Goal: Book appointment/travel/reservation

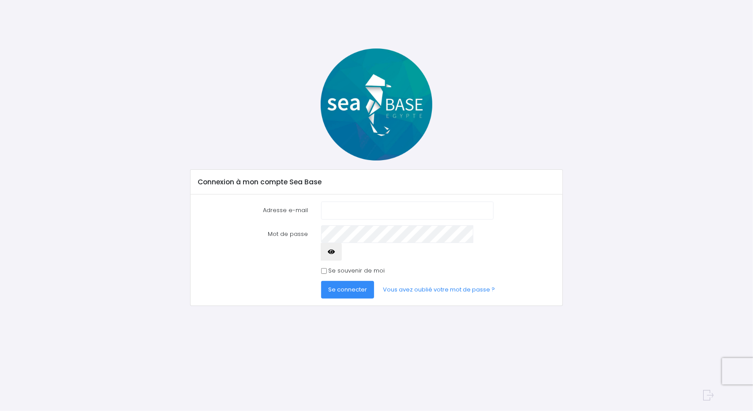
click at [403, 209] on input "Adresse e-mail" at bounding box center [407, 210] width 172 height 18
type input "[EMAIL_ADDRESS][DOMAIN_NAME]"
click at [321, 281] on button "Se connecter" at bounding box center [347, 290] width 53 height 18
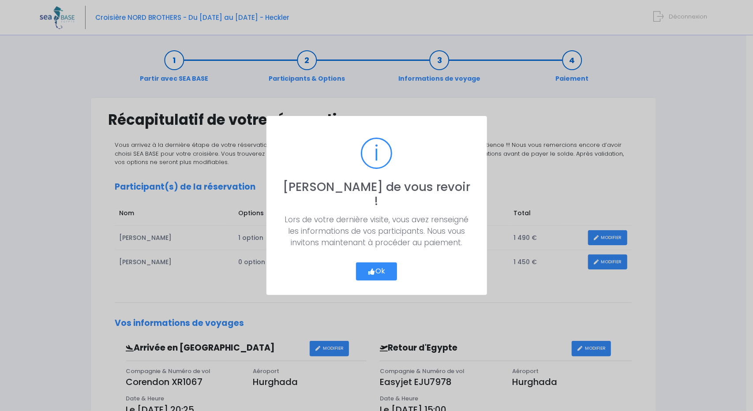
click at [376, 262] on button "Ok" at bounding box center [376, 271] width 41 height 19
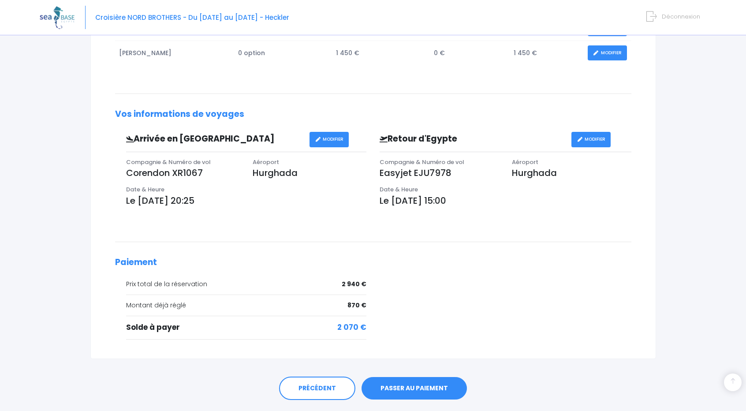
scroll to position [231, 0]
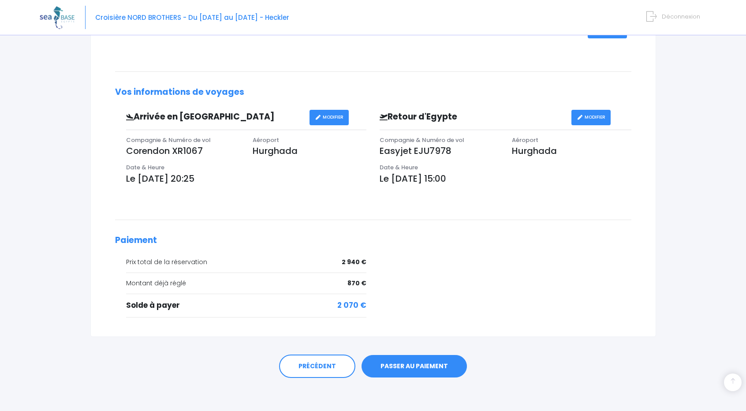
click at [403, 360] on link "PASSER AU PAIEMENT" at bounding box center [414, 366] width 105 height 23
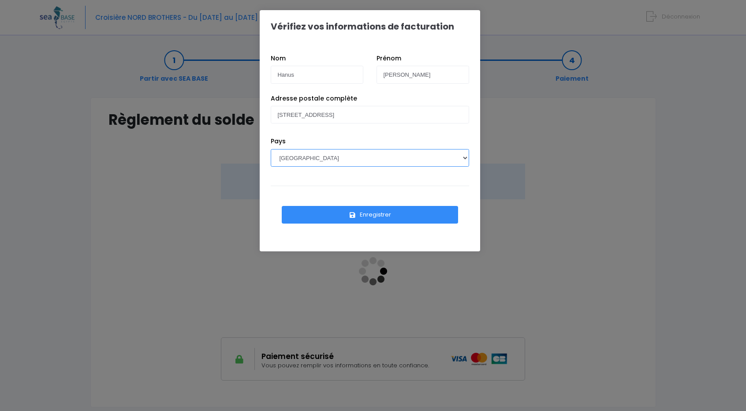
click at [341, 163] on select "AFGHANISTAN AFRIQUE DU SUD ÅLAND, ÎLES ALBANIE ALGÉRIE ALLEMAGNE ANDORRE ANGOLA…" at bounding box center [370, 158] width 198 height 18
select select "BE"
click at [271, 149] on select "AFGHANISTAN AFRIQUE DU SUD ÅLAND, ÎLES ALBANIE ALGÉRIE ALLEMAGNE ANDORRE ANGOLA…" at bounding box center [370, 158] width 198 height 18
click at [372, 209] on button "Enregistrer" at bounding box center [370, 215] width 176 height 18
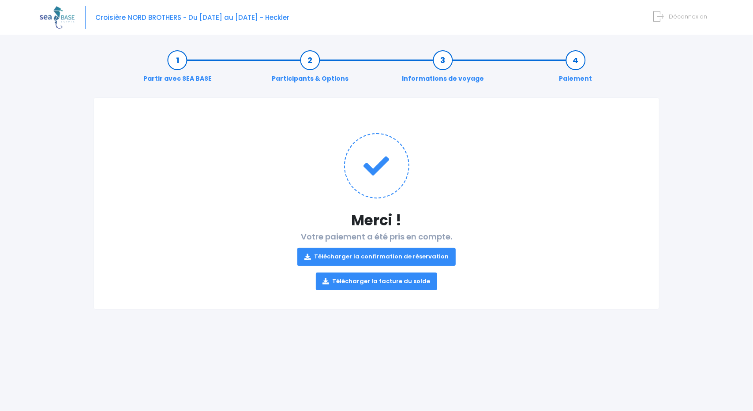
click at [399, 277] on link "Télécharger la facture du solde" at bounding box center [377, 281] width 122 height 18
